Goal: Entertainment & Leisure: Consume media (video, audio)

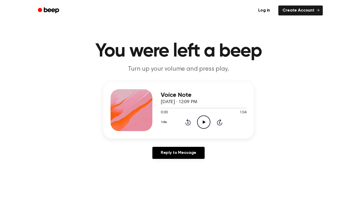
click at [205, 122] on icon at bounding box center [204, 121] width 3 height 3
click at [206, 119] on icon "Pause Audio" at bounding box center [203, 121] width 13 height 13
click at [206, 119] on icon "Play Audio" at bounding box center [203, 121] width 13 height 13
click at [188, 123] on icon "Rewind 5 seconds" at bounding box center [188, 122] width 6 height 7
click at [205, 123] on icon "Pause Audio" at bounding box center [203, 121] width 13 height 13
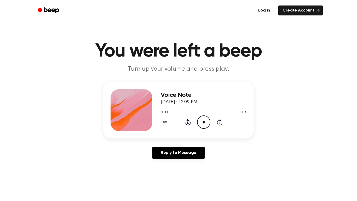
click at [205, 123] on icon "Play Audio" at bounding box center [203, 121] width 13 height 13
click at [219, 124] on icon "Skip 5 seconds" at bounding box center [220, 122] width 6 height 7
click at [217, 123] on icon at bounding box center [219, 122] width 5 height 6
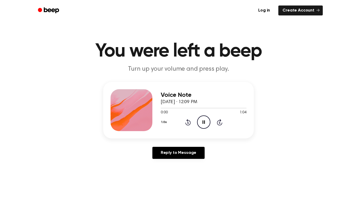
click at [217, 123] on icon at bounding box center [219, 122] width 5 height 6
click at [220, 122] on icon "Skip 5 seconds" at bounding box center [220, 122] width 6 height 7
click at [205, 124] on icon "Pause Audio" at bounding box center [203, 121] width 13 height 13
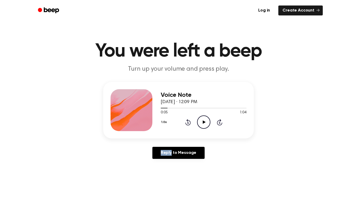
click at [206, 125] on icon "Play Audio" at bounding box center [203, 121] width 13 height 13
click at [188, 122] on icon at bounding box center [187, 123] width 1 height 2
click at [203, 123] on icon "Play Audio" at bounding box center [203, 121] width 13 height 13
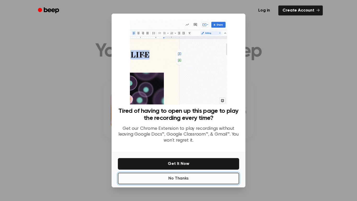
click at [206, 175] on button "No Thanks" at bounding box center [178, 179] width 121 height 12
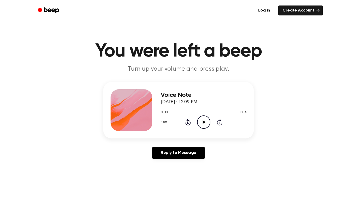
click at [201, 118] on icon "Play Audio" at bounding box center [203, 121] width 13 height 13
drag, startPoint x: 161, startPoint y: 107, endPoint x: 190, endPoint y: 107, distance: 29.5
click at [190, 107] on div at bounding box center [204, 108] width 86 height 4
drag, startPoint x: 159, startPoint y: 107, endPoint x: 185, endPoint y: 105, distance: 25.9
click at [185, 105] on div "Voice Note August 28, 2025 · 12:09 PM 0:00 1:04 Your browser does not support t…" at bounding box center [204, 110] width 86 height 42
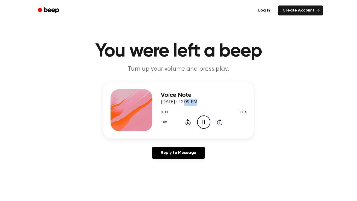
click at [185, 105] on div "Voice Note August 28, 2025 · 12:09 PM" at bounding box center [204, 99] width 86 height 14
